Goal: Find specific page/section

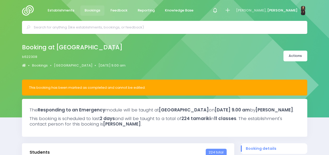
select select "5"
click at [155, 26] on input "text" at bounding box center [167, 28] width 266 height 8
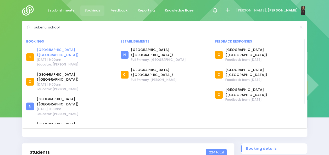
type input "pukenui school"
click at [61, 50] on link "[GEOGRAPHIC_DATA] ([GEOGRAPHIC_DATA])" at bounding box center [75, 52] width 77 height 10
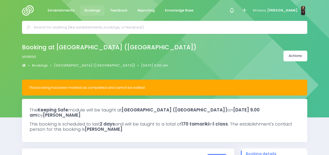
select select "5"
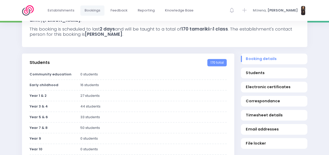
scroll to position [97, 0]
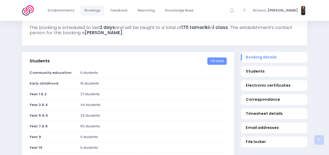
click at [118, 96] on div "27 students" at bounding box center [153, 94] width 152 height 5
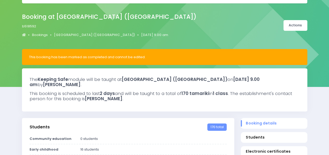
scroll to position [0, 0]
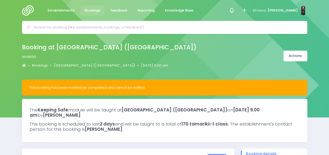
click at [99, 28] on input "text" at bounding box center [167, 28] width 266 height 8
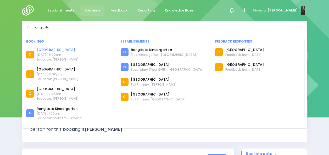
type input "rangitoto"
click at [53, 51] on link "Rangitoto School" at bounding box center [58, 49] width 42 height 5
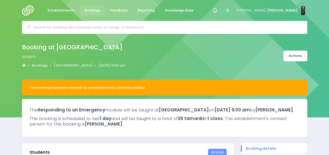
select select "5"
